Goal: Find specific page/section: Find specific page/section

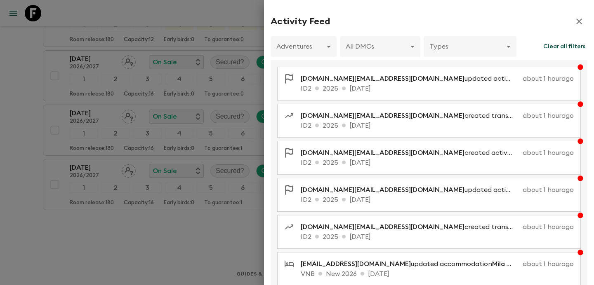
scroll to position [1283, 0]
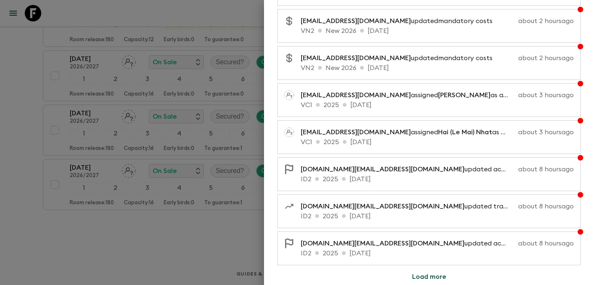
click at [245, 40] on div at bounding box center [297, 142] width 594 height 285
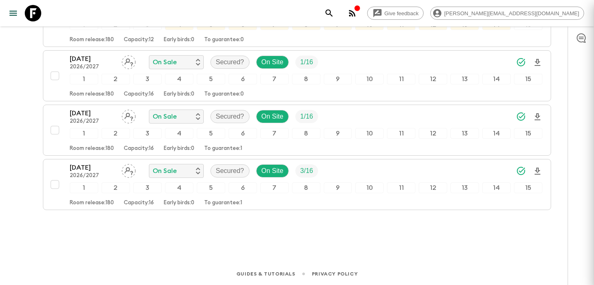
scroll to position [0, 0]
click at [355, 12] on icon "button" at bounding box center [352, 13] width 7 height 7
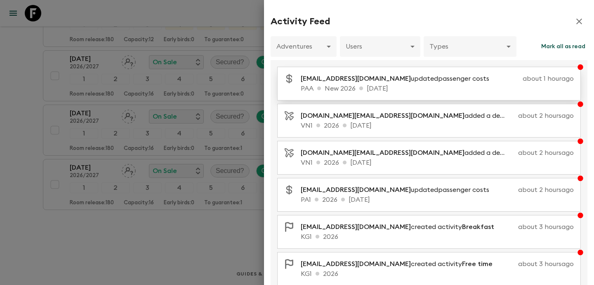
click at [405, 80] on p "[EMAIL_ADDRESS][DOMAIN_NAME] updated passenger costs" at bounding box center [398, 79] width 195 height 10
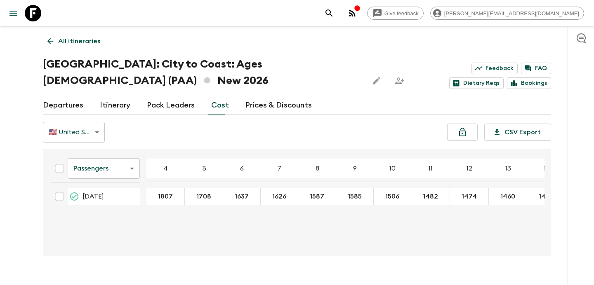
click at [96, 47] on link "All itineraries" at bounding box center [74, 41] width 62 height 16
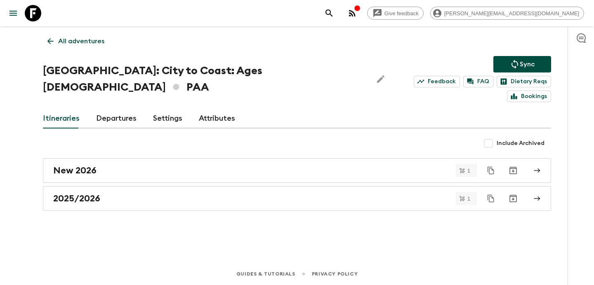
click at [96, 47] on link "All adventures" at bounding box center [76, 41] width 66 height 16
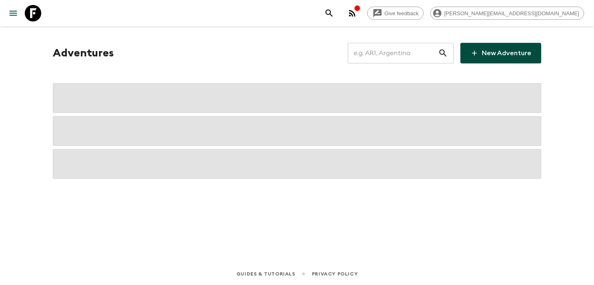
click at [396, 60] on input "text" at bounding box center [393, 53] width 90 height 23
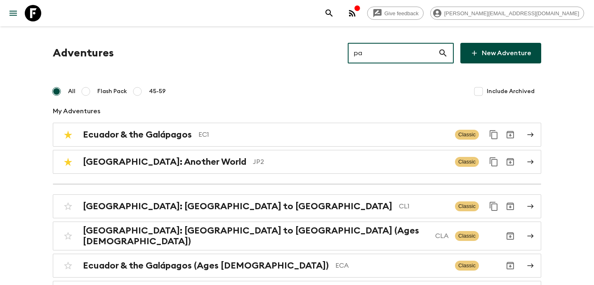
type input "pa1"
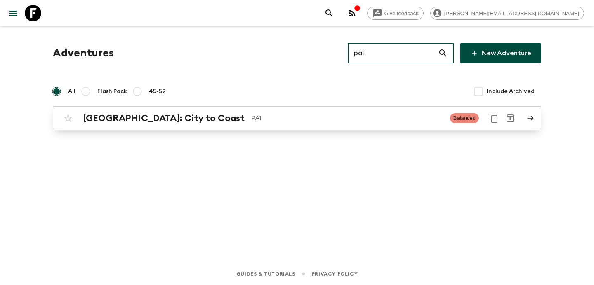
click at [251, 115] on p "PA1" at bounding box center [347, 118] width 192 height 10
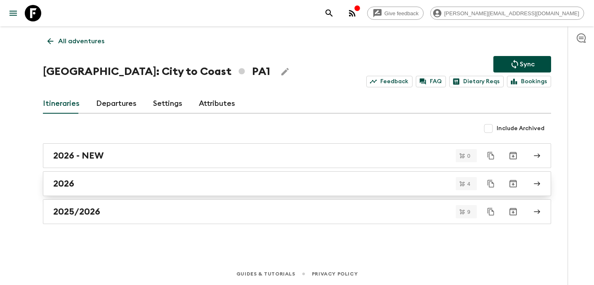
click at [190, 180] on div "2026" at bounding box center [289, 184] width 472 height 11
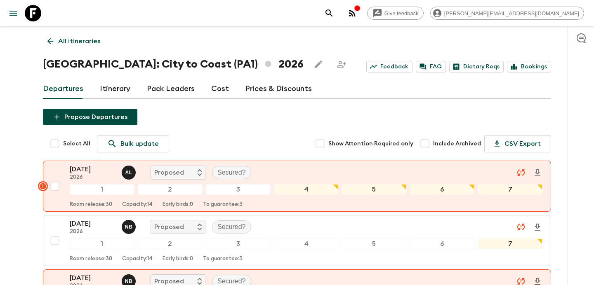
click at [205, 85] on div "Departures Itinerary Pack Leaders Cost Prices & Discounts" at bounding box center [297, 89] width 508 height 20
click at [219, 87] on link "Cost" at bounding box center [220, 89] width 18 height 20
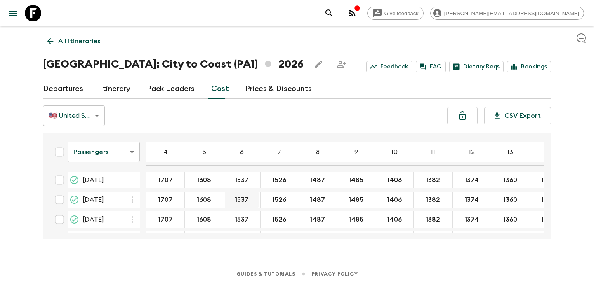
scroll to position [21, 0]
